Goal: Task Accomplishment & Management: Manage account settings

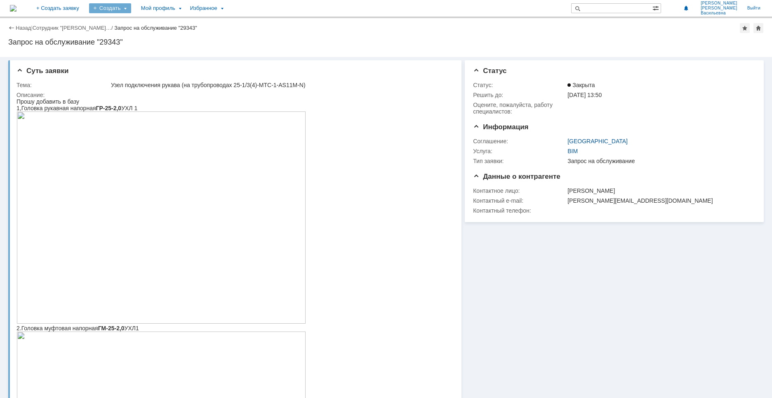
click at [131, 9] on div "Создать" at bounding box center [110, 8] width 42 height 10
click at [185, 8] on div "Мой профиль" at bounding box center [160, 8] width 49 height 16
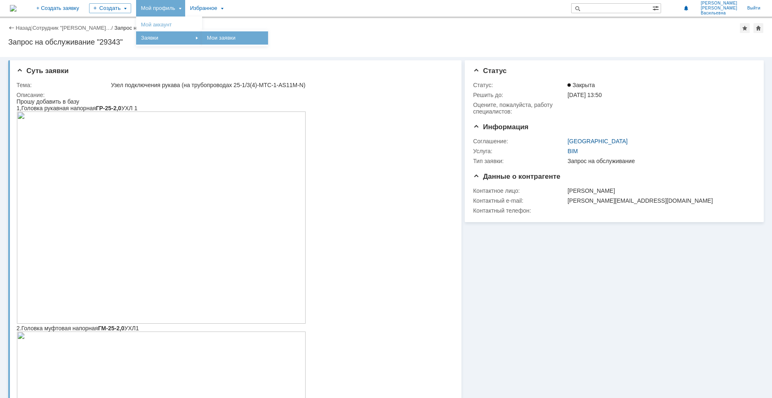
click at [252, 41] on link "Мои заявки" at bounding box center [235, 38] width 63 height 10
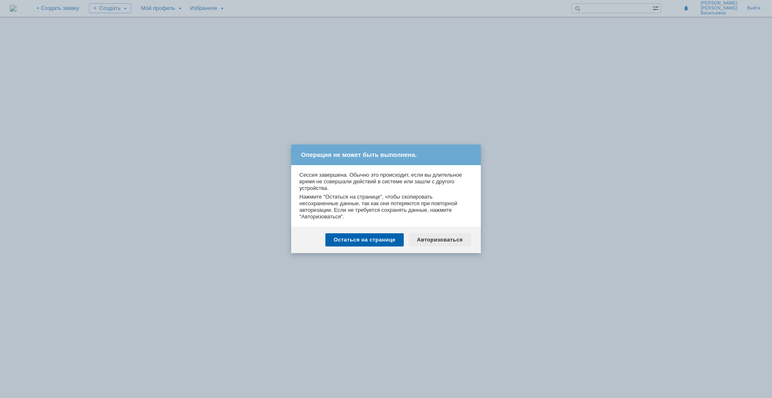
click at [437, 239] on div "Авторизоваться" at bounding box center [440, 239] width 62 height 13
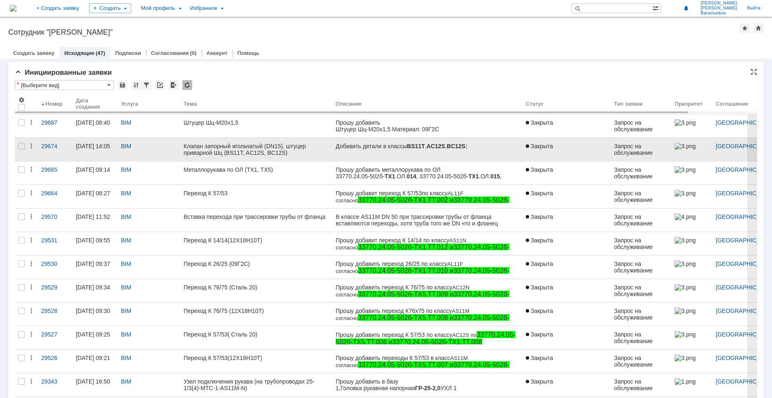
click at [297, 151] on div "Клапан запорный игольчатый (DN15), штуцер приварной Шц (BS11T, AC12S, BC12S)" at bounding box center [257, 149] width 146 height 13
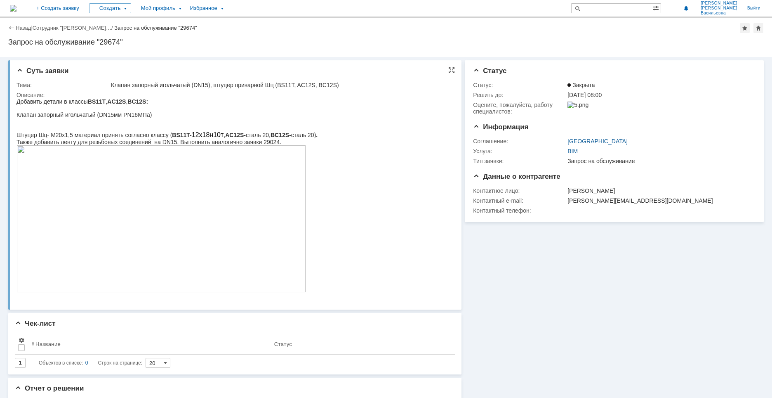
click at [79, 217] on img at bounding box center [161, 218] width 290 height 147
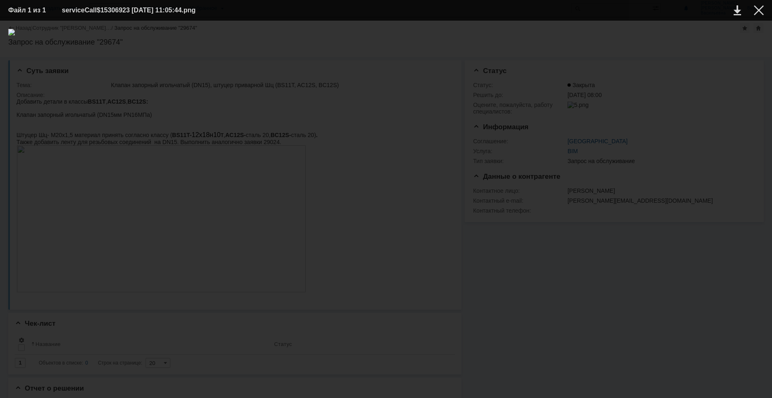
click at [478, 147] on img at bounding box center [386, 209] width 756 height 360
click at [757, 9] on div at bounding box center [759, 10] width 10 height 10
